Goal: Find specific page/section: Find specific page/section

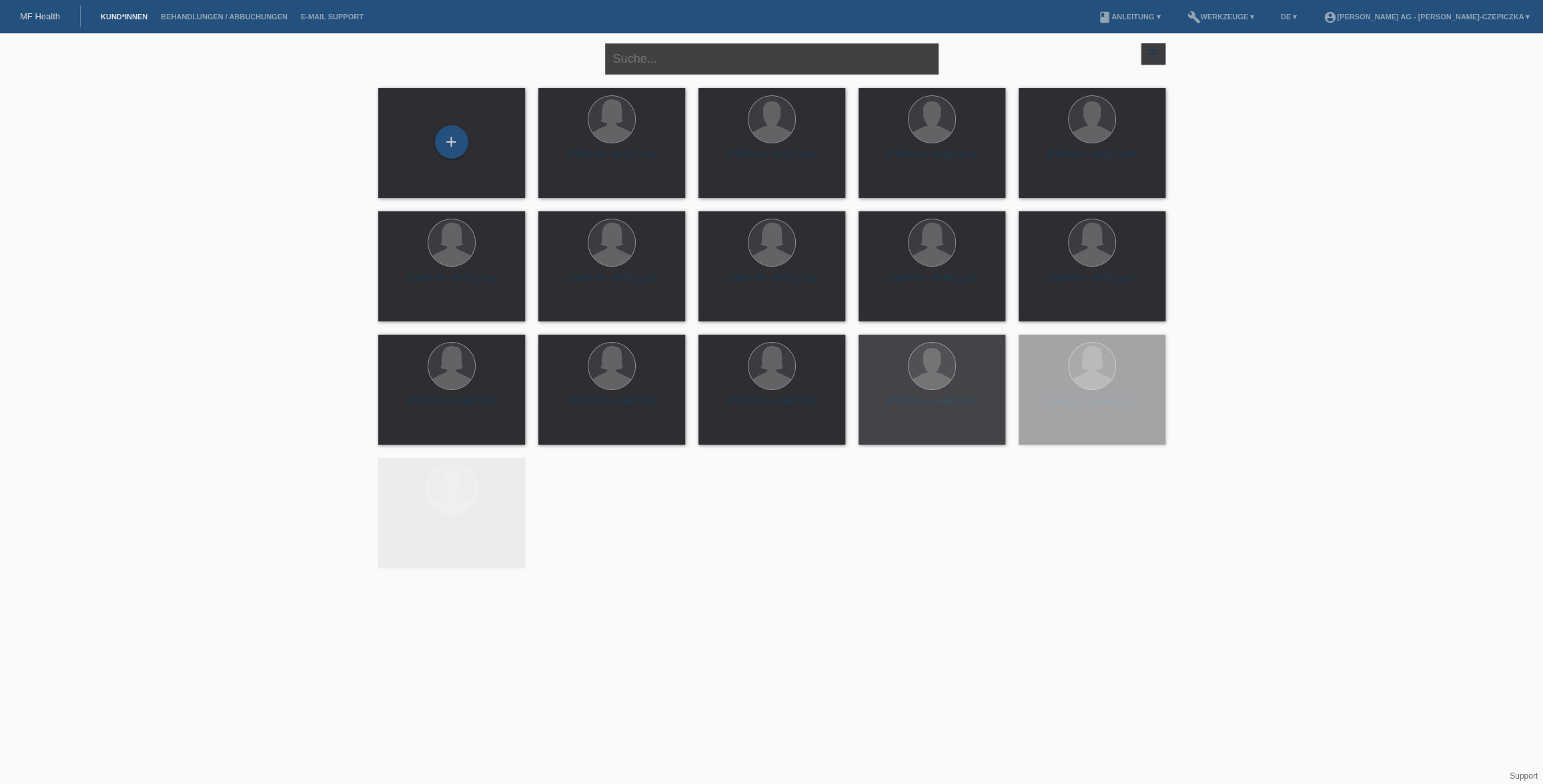
click at [725, 65] on input "text" at bounding box center [772, 59] width 333 height 31
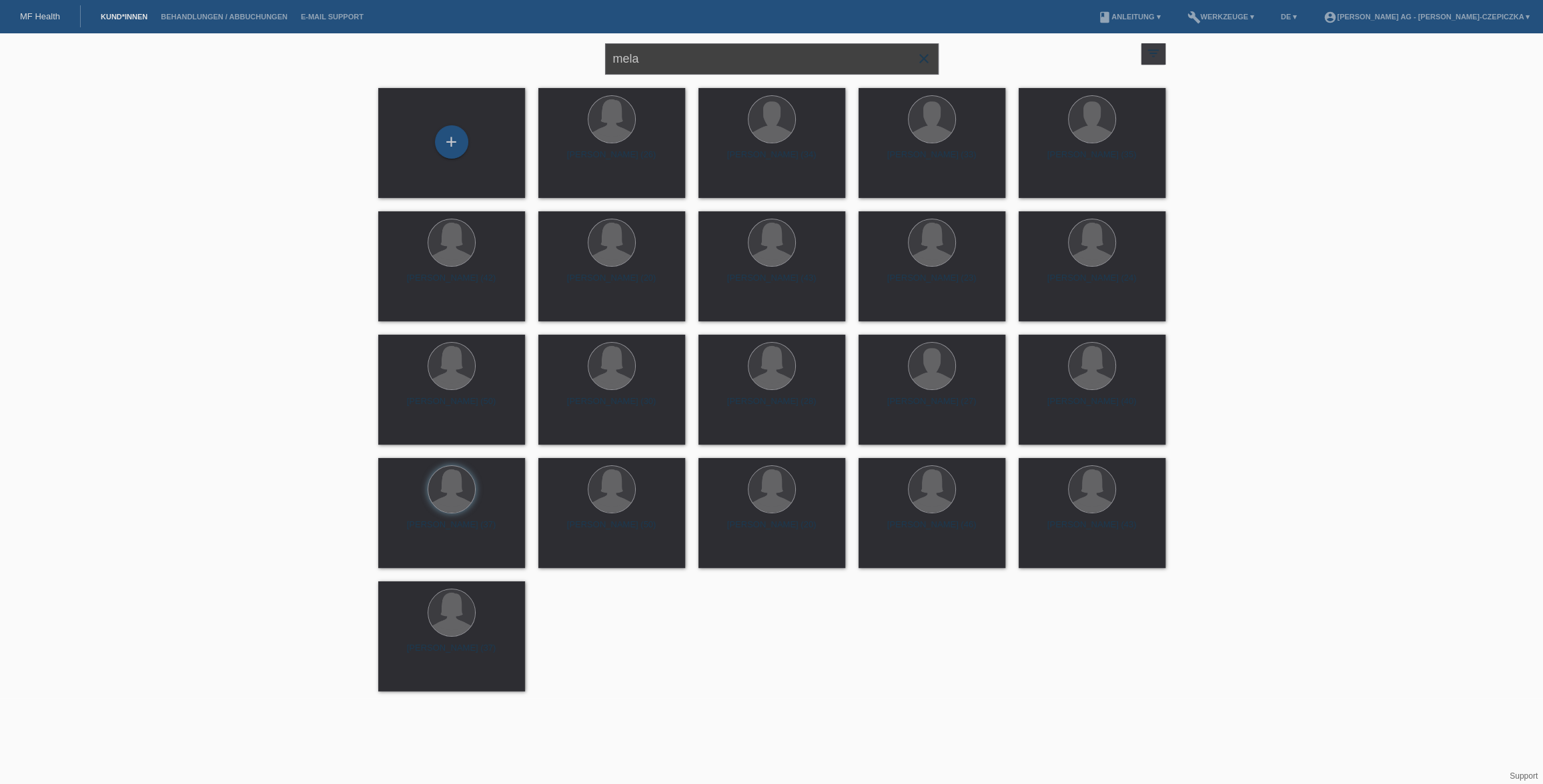
type input "mela"
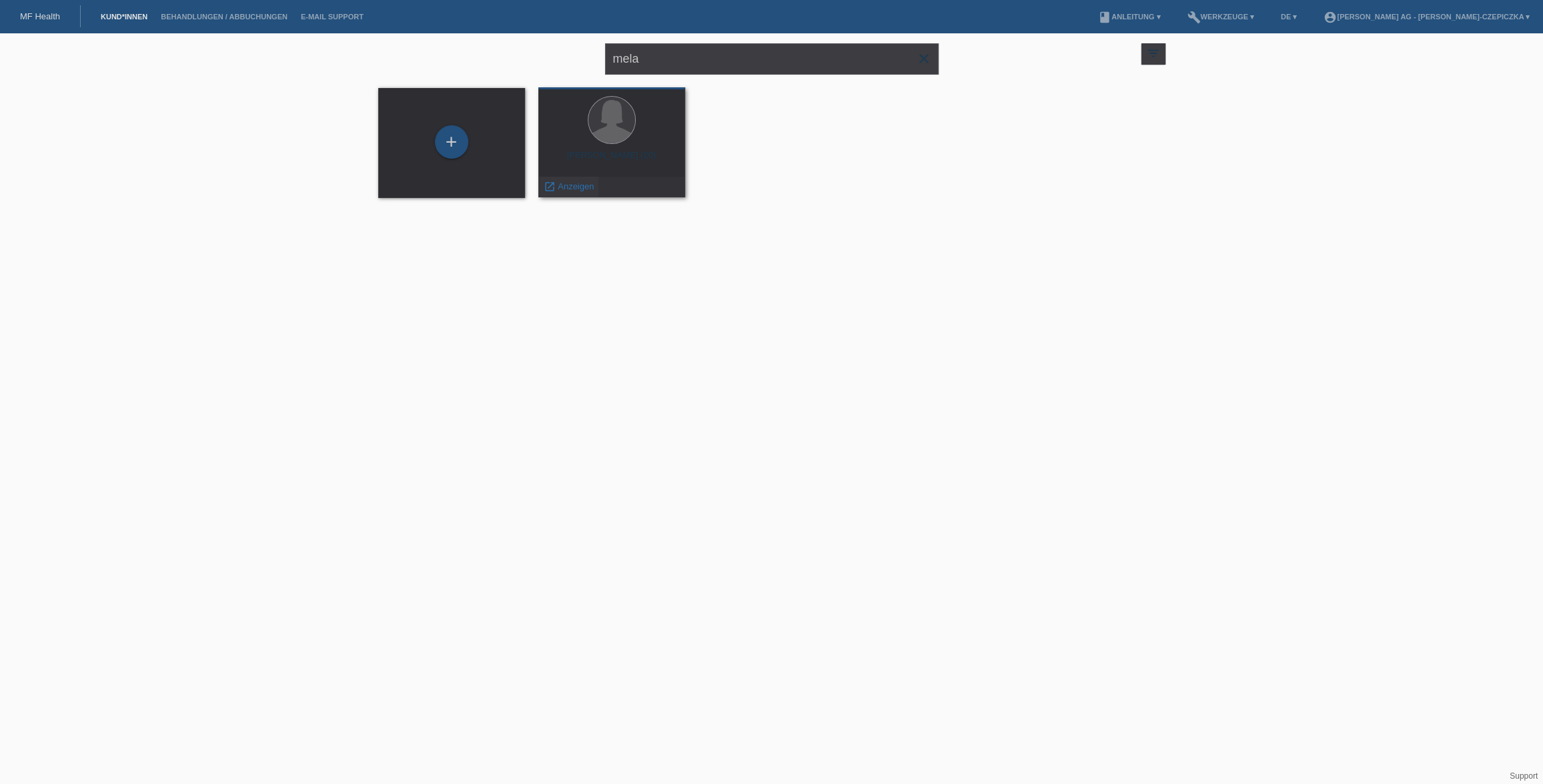
click at [565, 185] on span "Anzeigen" at bounding box center [576, 186] width 36 height 10
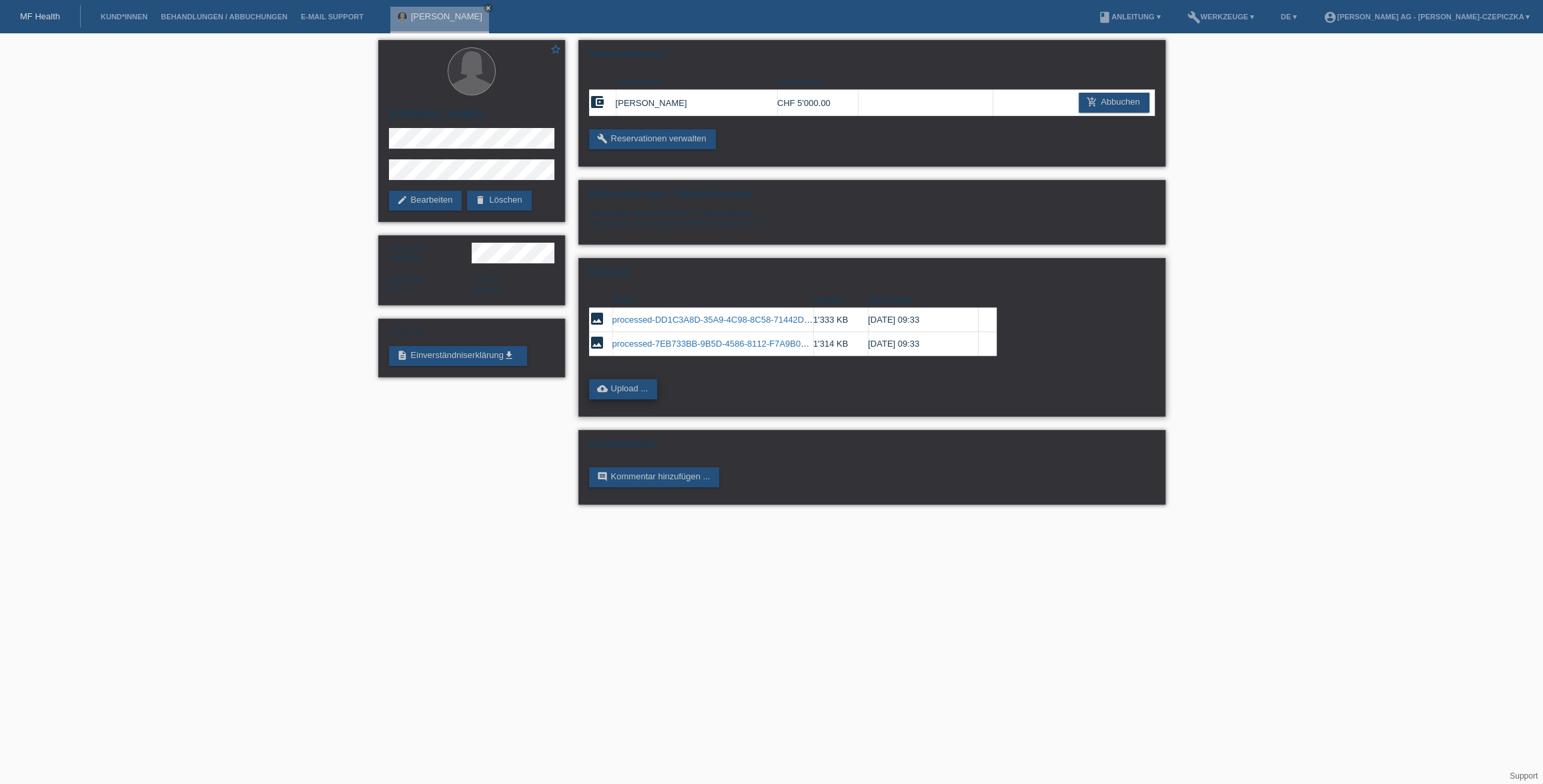
click at [615, 386] on link "cloud_upload Upload ..." at bounding box center [623, 390] width 69 height 20
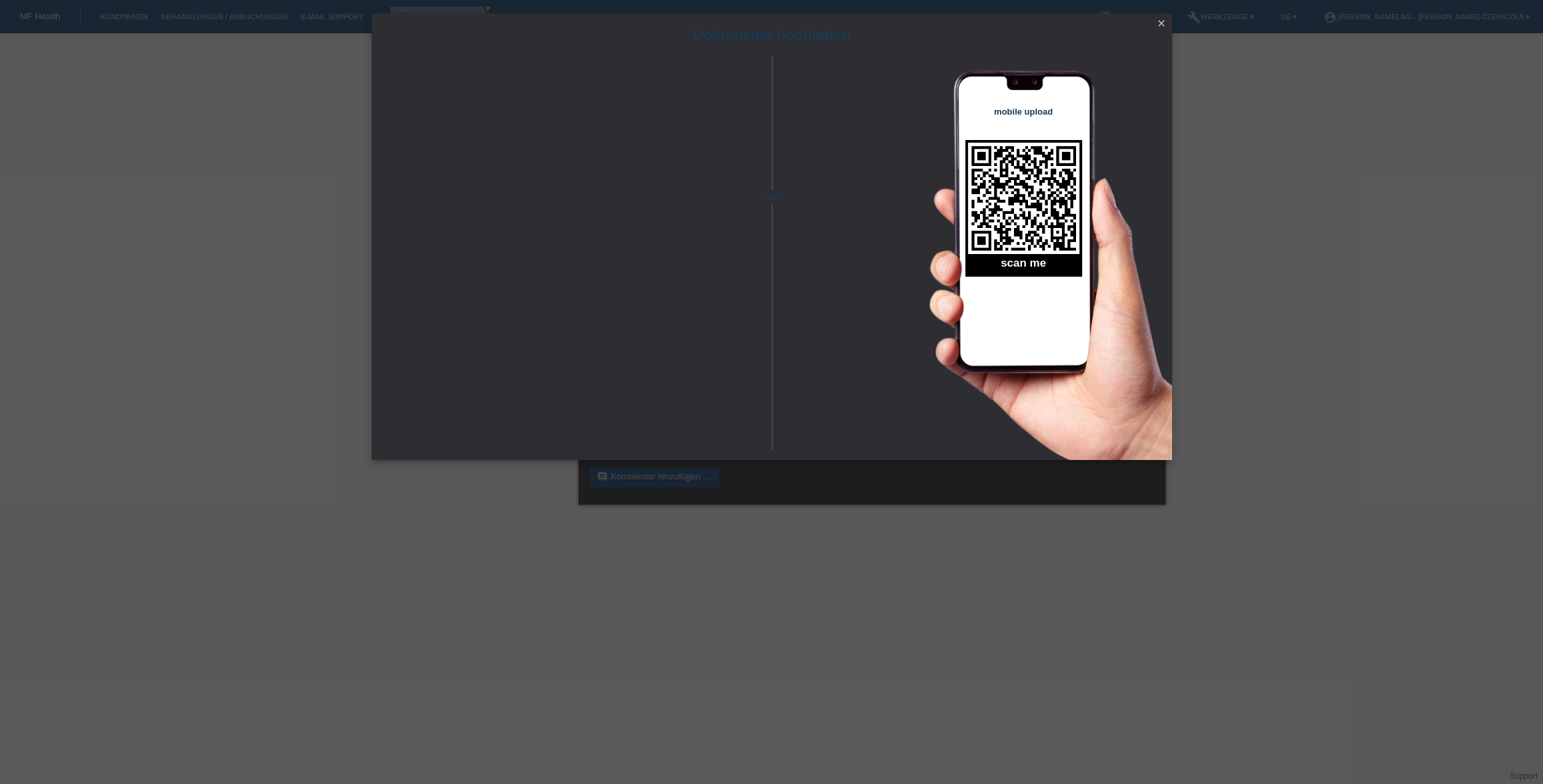
click at [1163, 18] on icon "close" at bounding box center [1161, 23] width 11 height 11
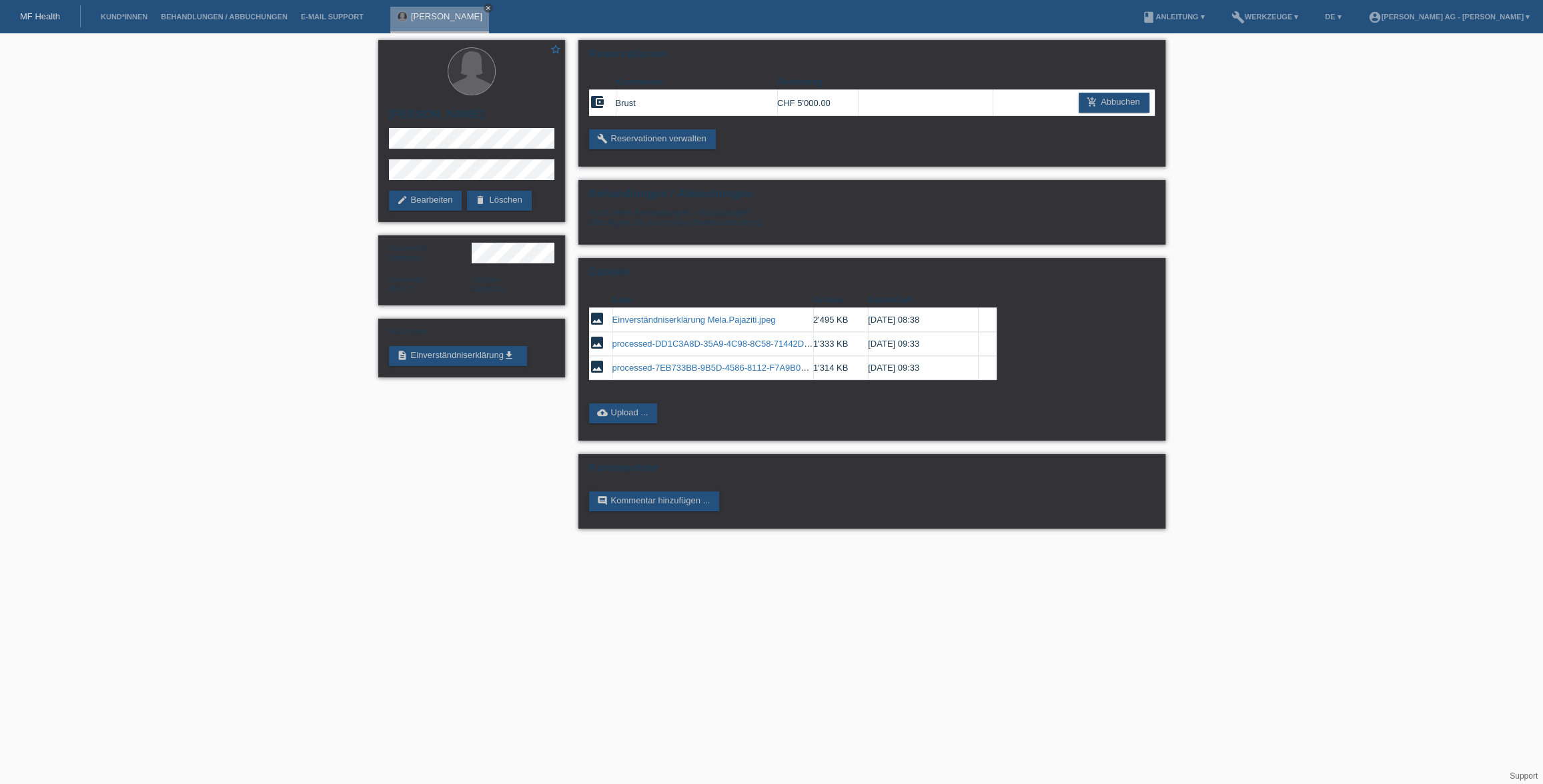
click at [485, 7] on icon "close" at bounding box center [488, 8] width 7 height 7
click at [1263, 175] on div "star_border Mela Pajaziti edit Bearbeiten delete Löschen Geschlecht Weiblich Na…" at bounding box center [772, 288] width 1543 height 509
click at [319, 275] on div "star_border Mela Pajaziti edit Bearbeiten delete Löschen Geschlecht Weiblich Na…" at bounding box center [772, 288] width 1543 height 509
click at [126, 18] on link "Kund*innen" at bounding box center [123, 16] width 60 height 8
